Goal: Task Accomplishment & Management: Complete application form

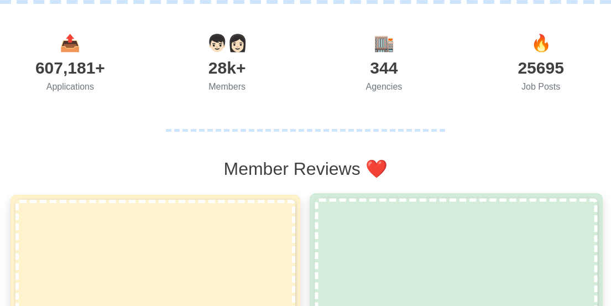
scroll to position [276, 0]
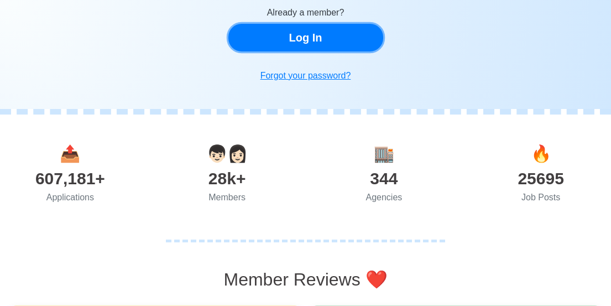
click at [291, 33] on link "Log In" at bounding box center [305, 38] width 155 height 28
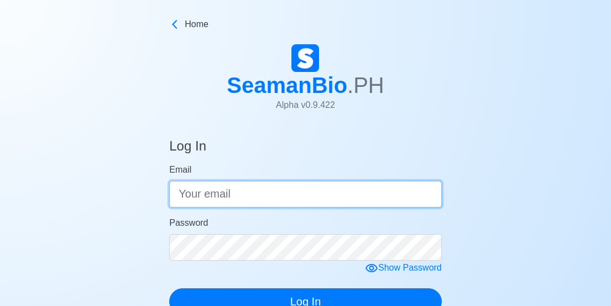
click at [240, 197] on input "Email" at bounding box center [305, 194] width 273 height 27
type input "[EMAIL_ADDRESS][DOMAIN_NAME]"
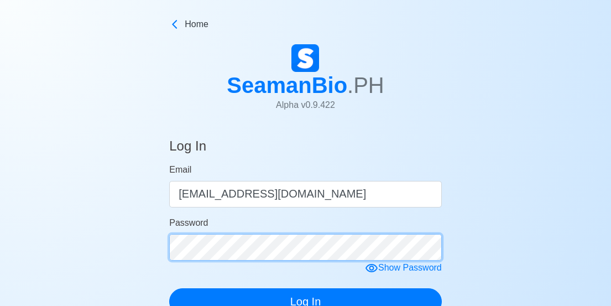
click button "Log In" at bounding box center [305, 301] width 273 height 27
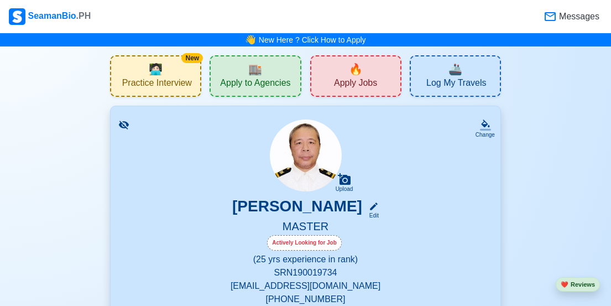
click at [366, 86] on span "Apply Jobs" at bounding box center [355, 84] width 43 height 14
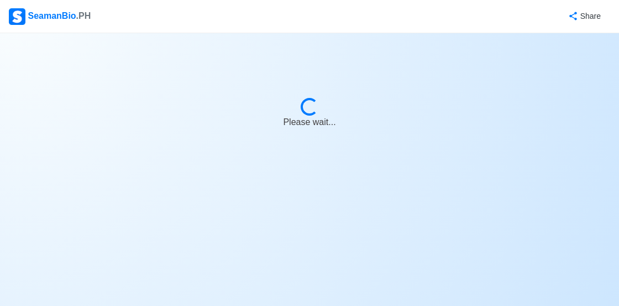
select select "Master"
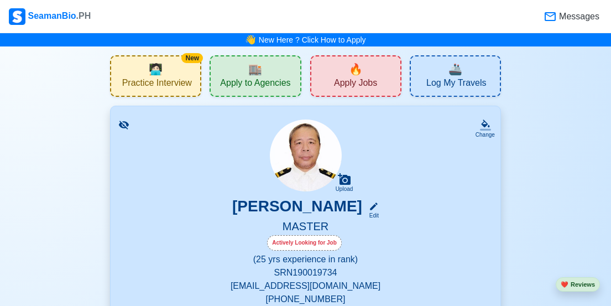
click at [344, 68] on div "🔥 Apply Jobs" at bounding box center [355, 75] width 91 height 41
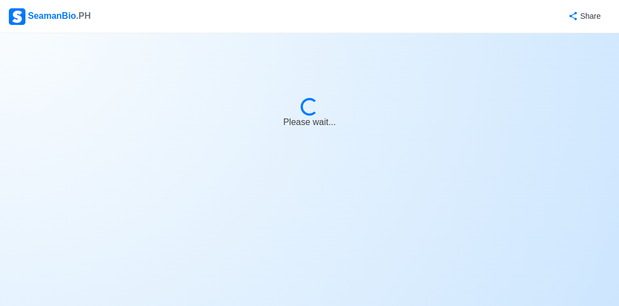
select select "Master"
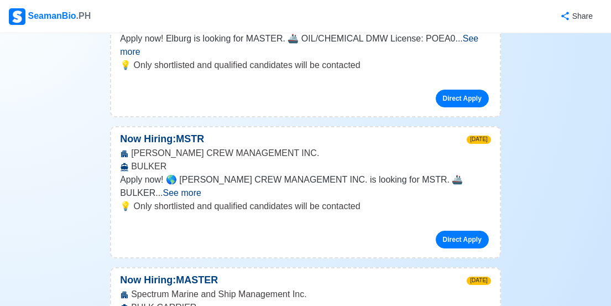
scroll to position [524, 0]
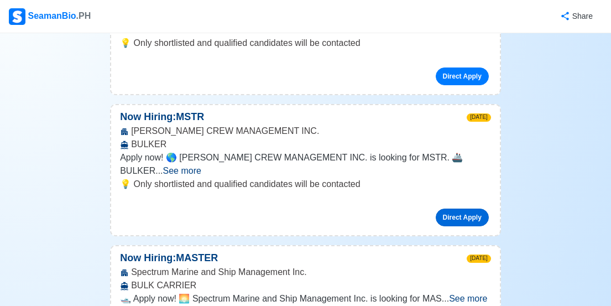
click at [456, 208] on link "Direct Apply" at bounding box center [462, 217] width 53 height 18
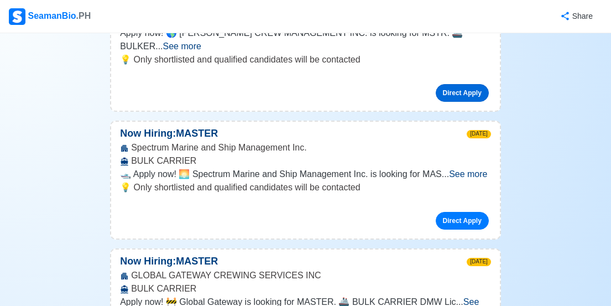
scroll to position [649, 0]
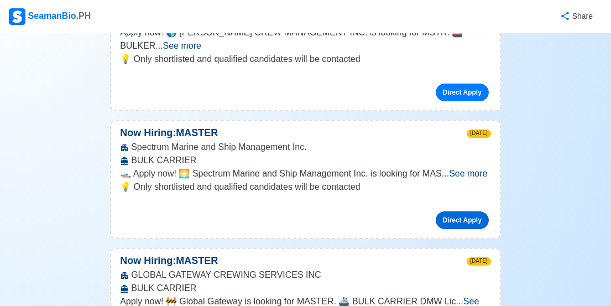
click at [453, 211] on link "Direct Apply" at bounding box center [462, 220] width 53 height 18
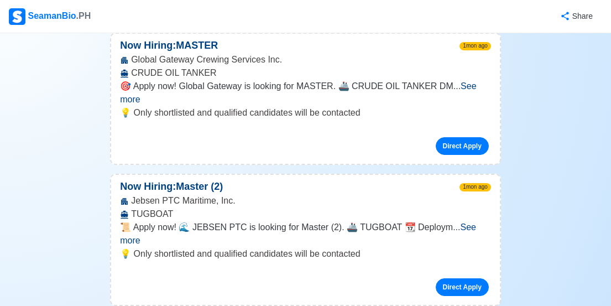
scroll to position [25777, 0]
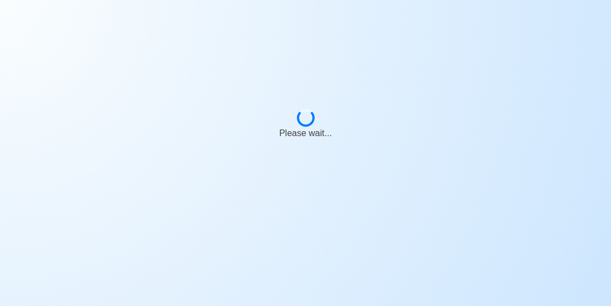
scroll to position [0, 0]
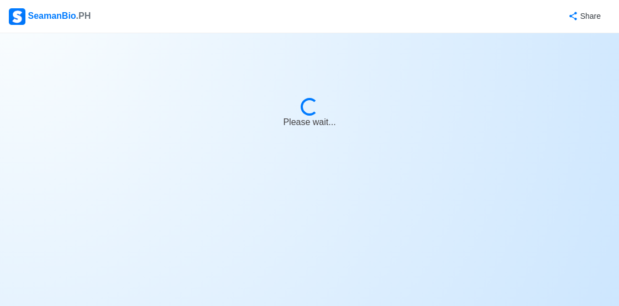
select select "Master"
